Goal: Task Accomplishment & Management: Manage account settings

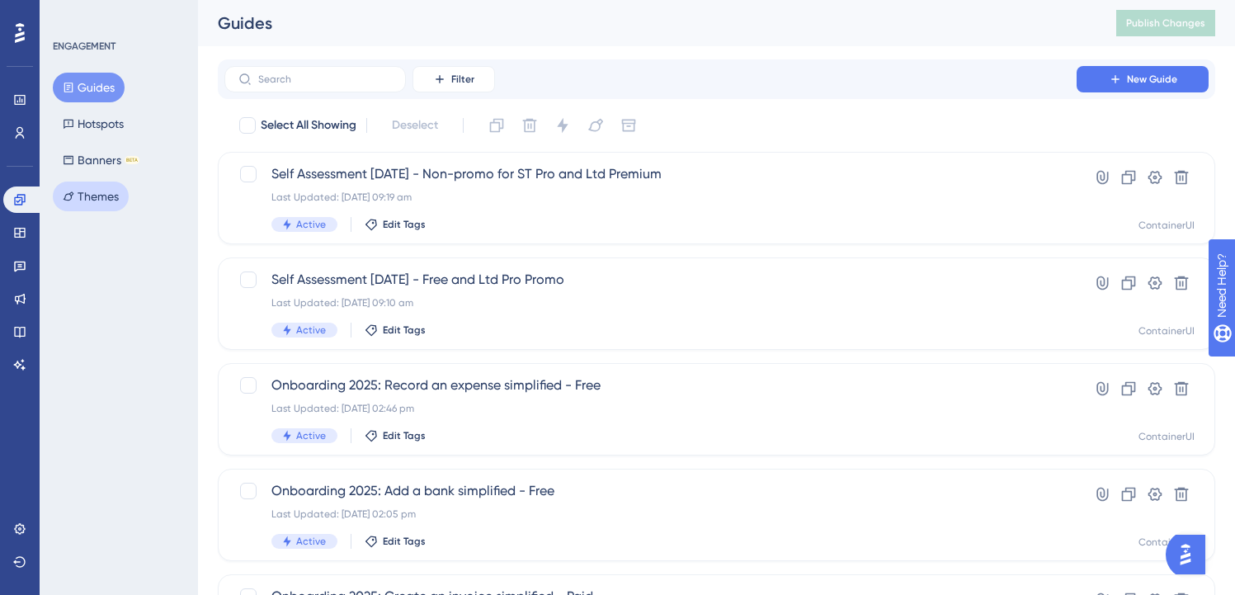
click at [104, 200] on button "Themes" at bounding box center [91, 196] width 76 height 30
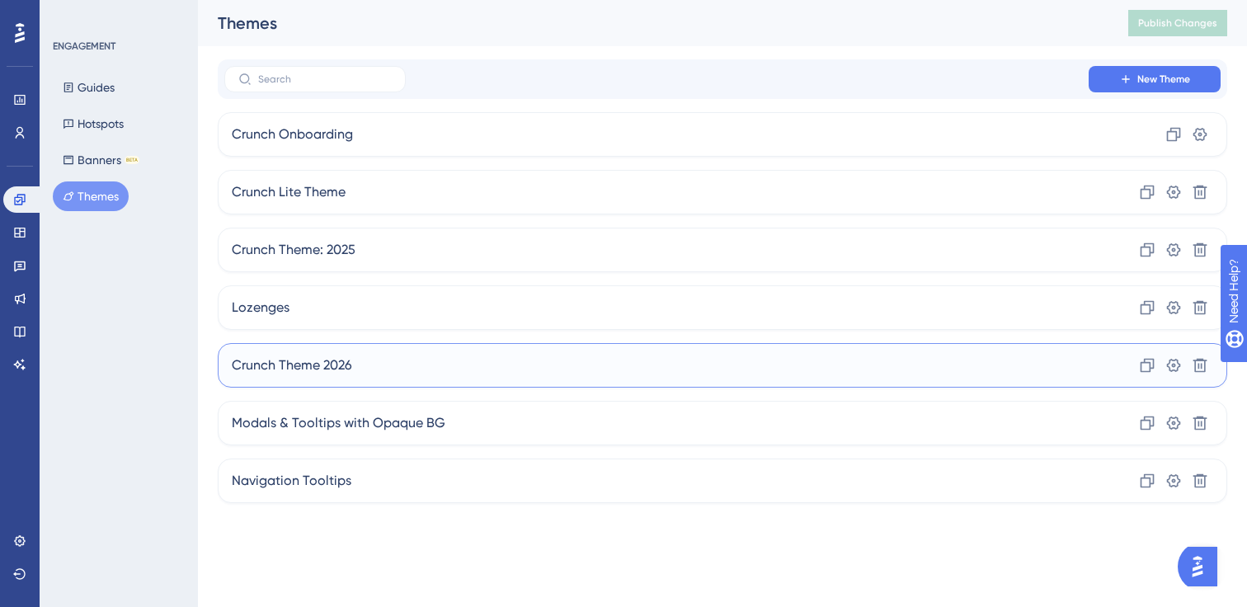
click at [441, 378] on div "Crunch Theme 2026 Clone Settings Delete" at bounding box center [723, 365] width 1010 height 45
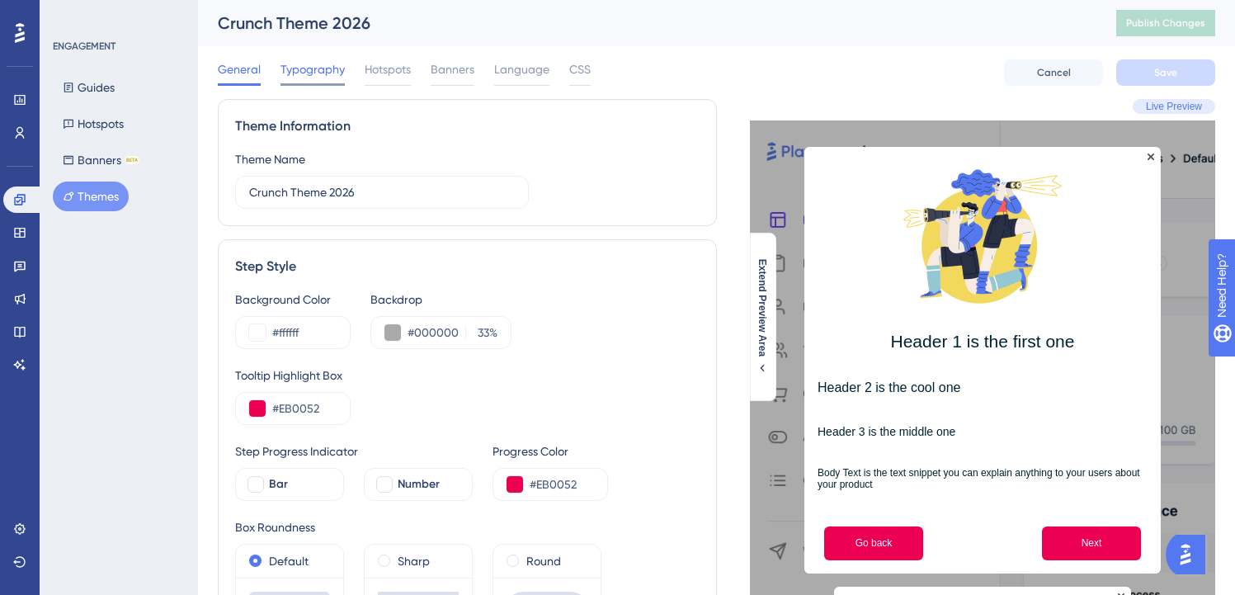
click at [313, 74] on span "Typography" at bounding box center [312, 69] width 64 height 20
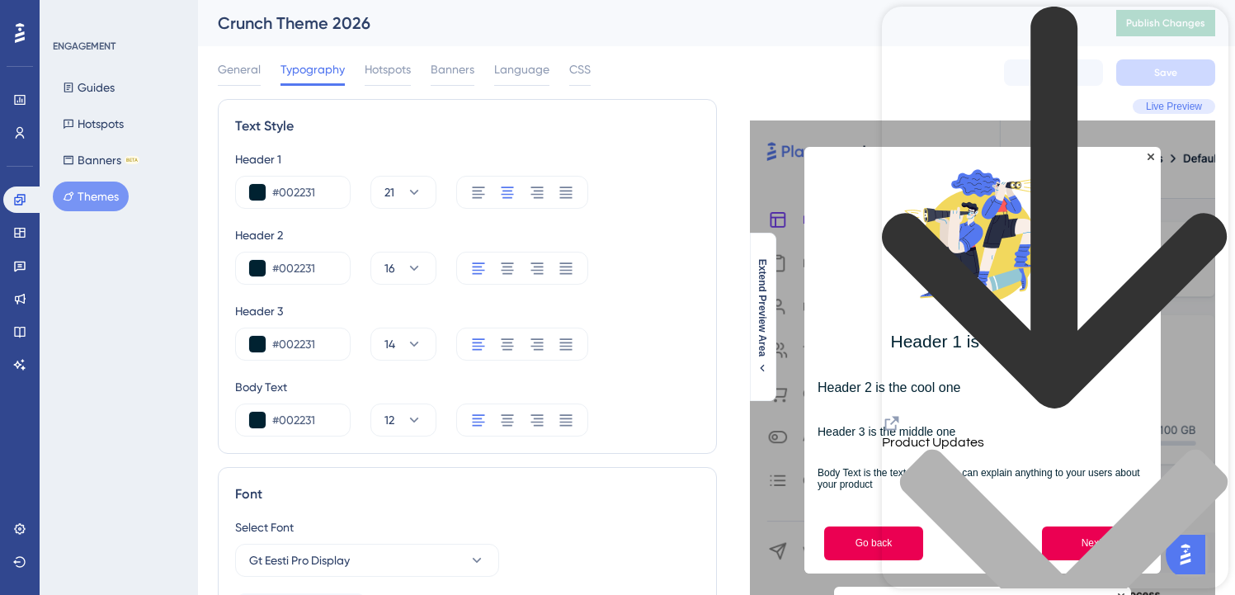
click at [725, 153] on div "Live Preview Header 1 is the first one Header 2 is the cool one Header 3 is the…" at bounding box center [966, 415] width 499 height 632
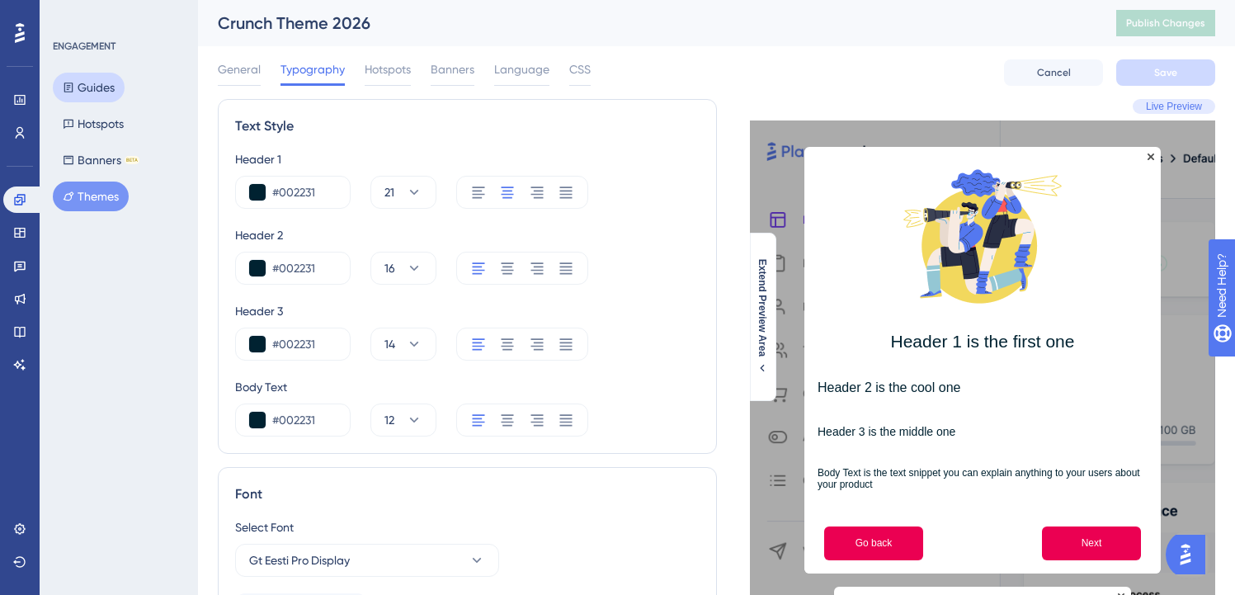
click at [95, 97] on button "Guides" at bounding box center [89, 88] width 72 height 30
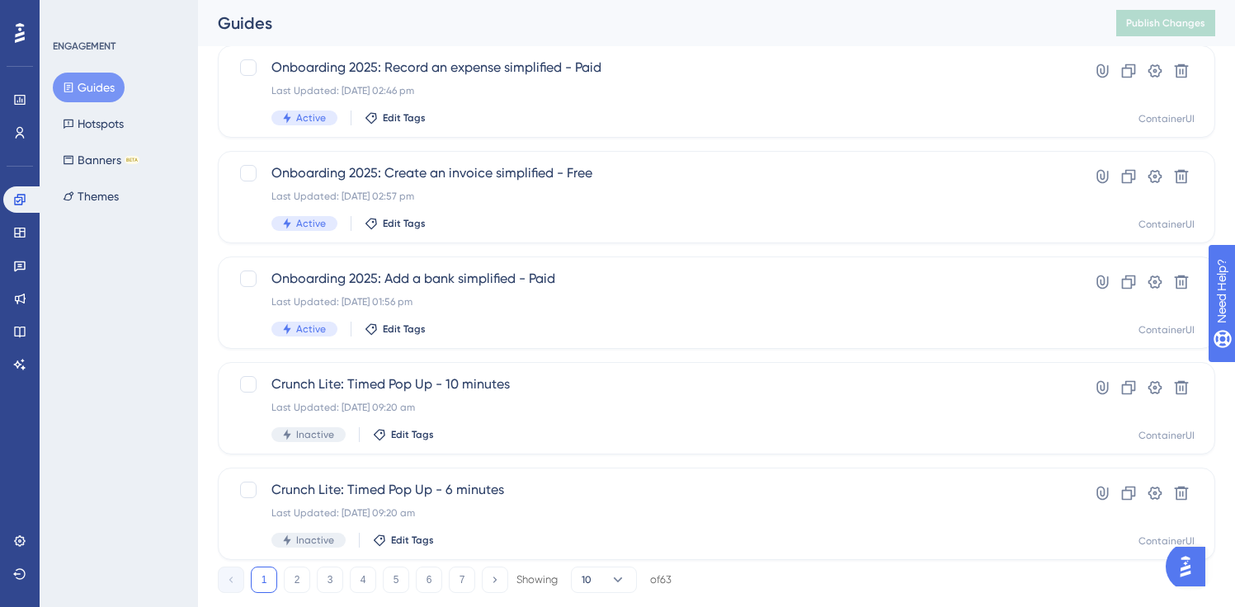
scroll to position [673, 0]
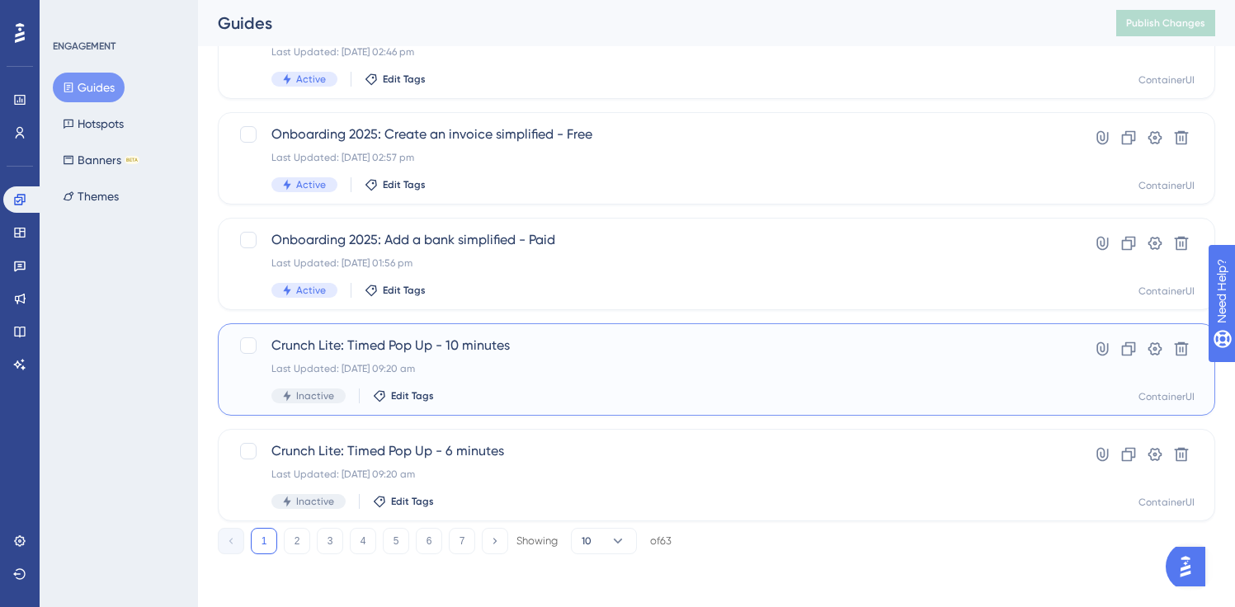
click at [466, 346] on span "Crunch Lite: Timed Pop Up - 10 minutes" at bounding box center [650, 346] width 758 height 20
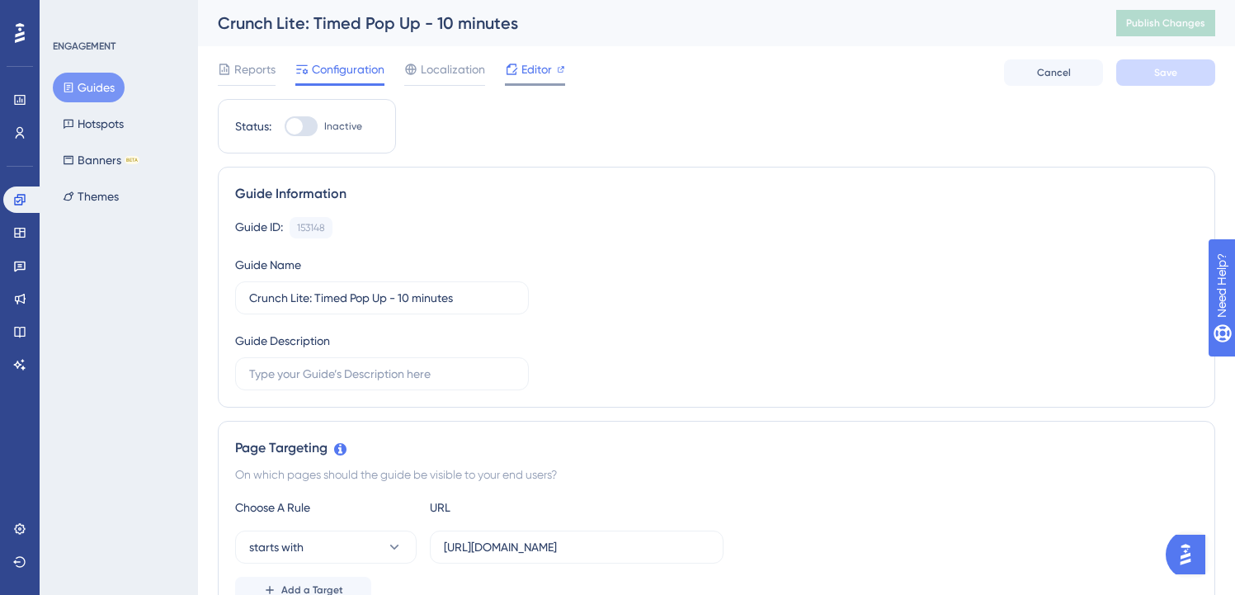
click at [525, 74] on span "Editor" at bounding box center [536, 69] width 31 height 20
click at [21, 204] on icon at bounding box center [19, 199] width 11 height 11
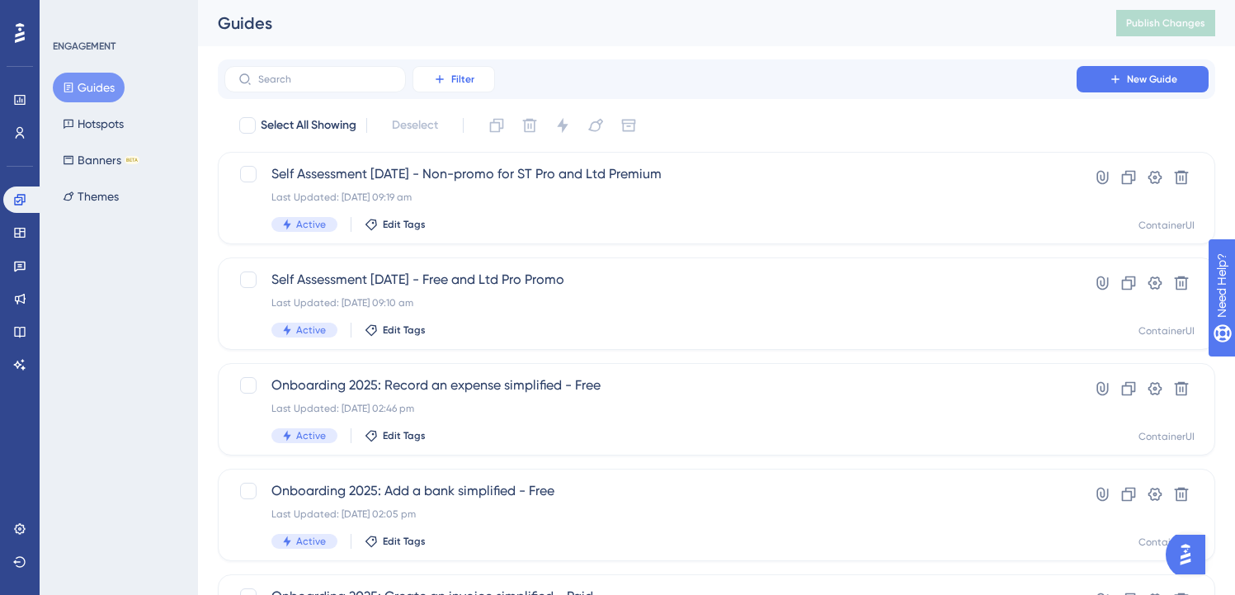
click at [447, 73] on button "Filter" at bounding box center [453, 79] width 82 height 26
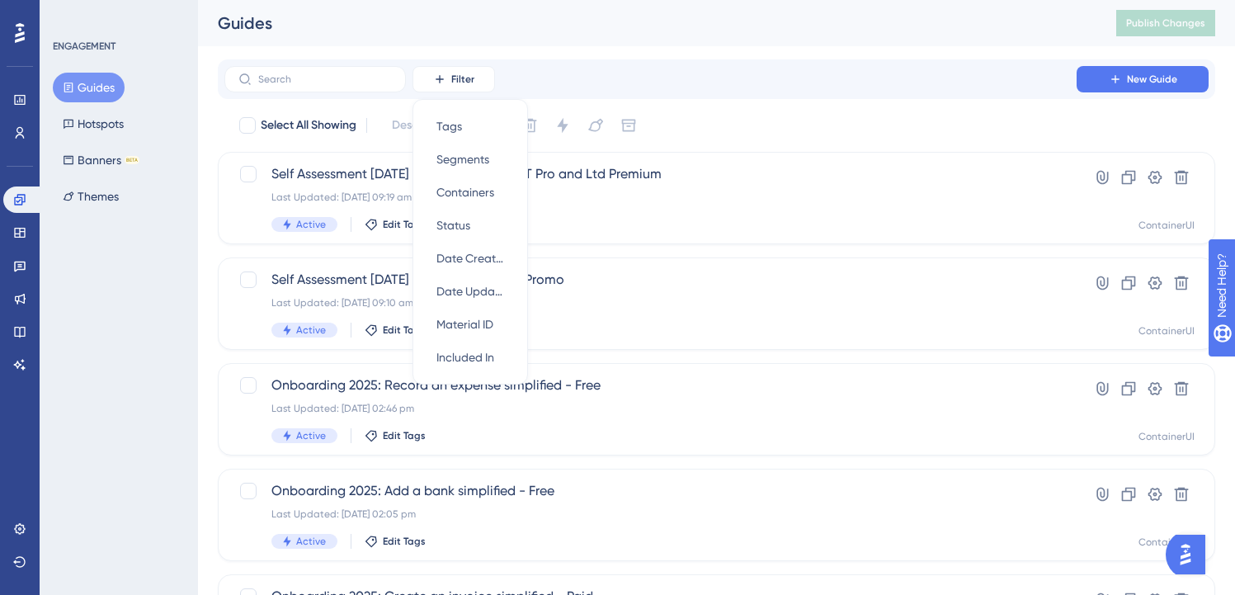
click at [581, 68] on div "Filter Tags Tags Segments Segments Containers Containers Status Status Date Cre…" at bounding box center [716, 79] width 984 height 26
